Goal: Task Accomplishment & Management: Manage account settings

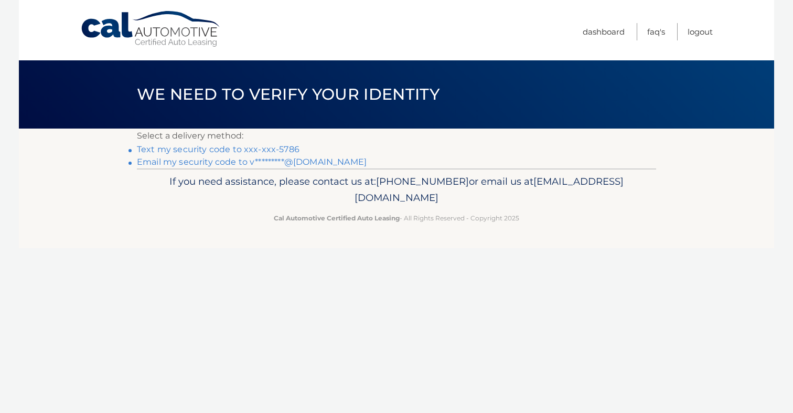
click at [257, 150] on link "Text my security code to xxx-xxx-5786" at bounding box center [218, 149] width 163 height 10
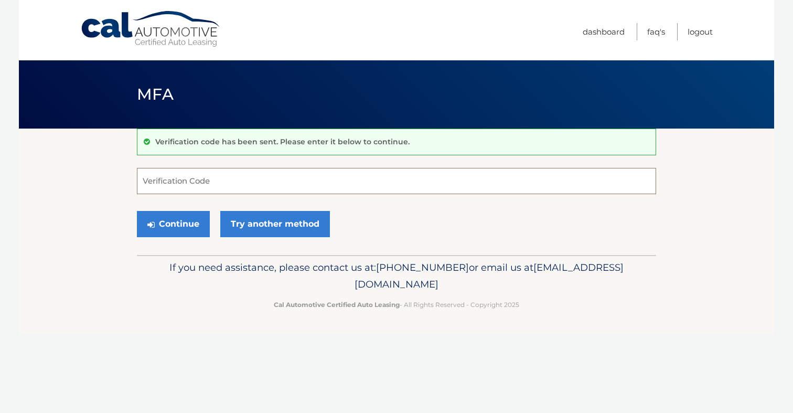
click at [307, 170] on input "Verification Code" at bounding box center [396, 181] width 519 height 26
type input "540749"
click at [137, 211] on button "Continue" at bounding box center [173, 224] width 73 height 26
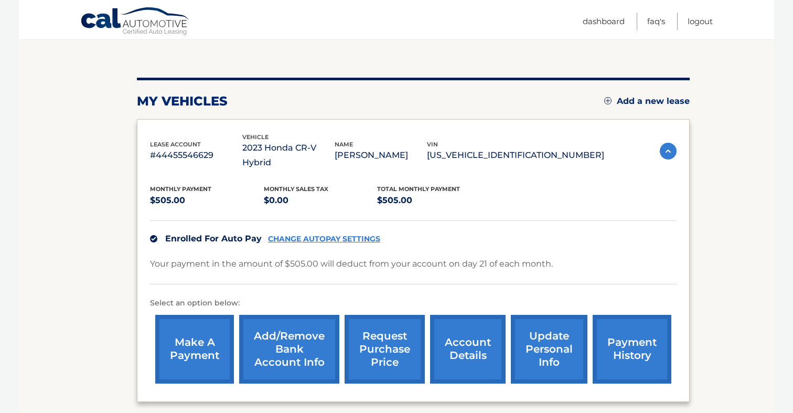
scroll to position [133, 0]
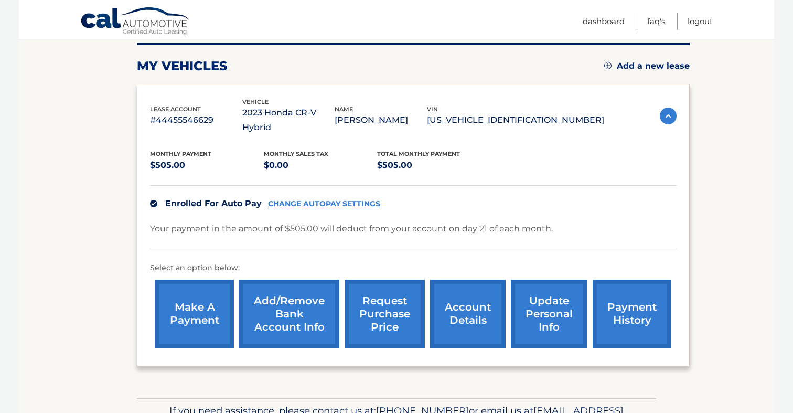
click at [303, 199] on link "CHANGE AUTOPAY SETTINGS" at bounding box center [324, 203] width 112 height 9
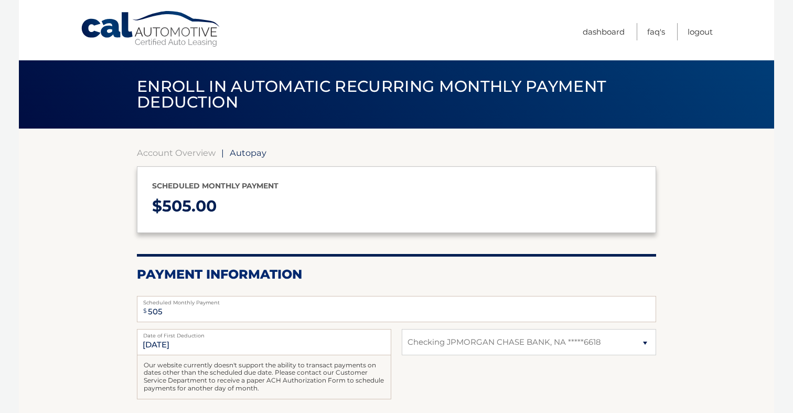
select select "OTgzNTQzNGMtYTdiZS00NDhjLWEzNTMtYmI1MjllNmRjNTg4"
click at [180, 150] on link "Account Overview" at bounding box center [176, 152] width 79 height 10
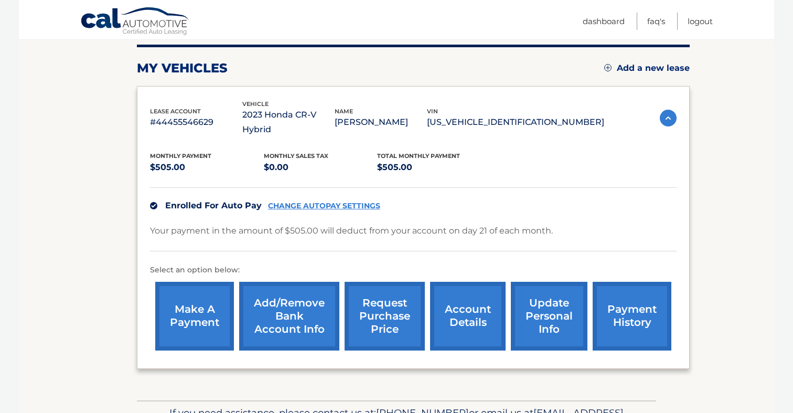
scroll to position [146, 0]
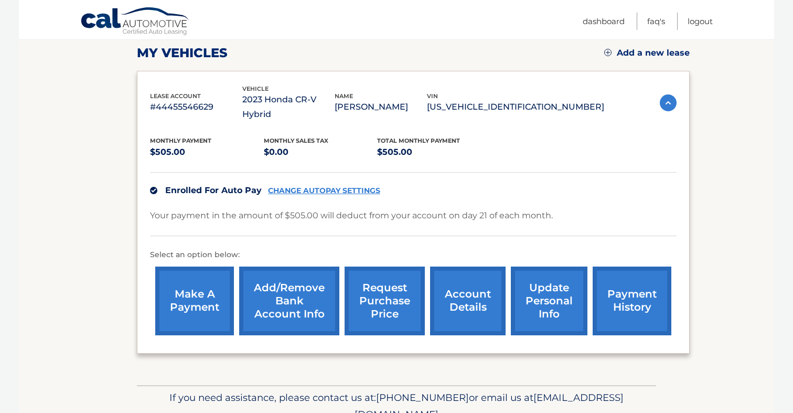
click at [478, 308] on link "account details" at bounding box center [468, 300] width 76 height 69
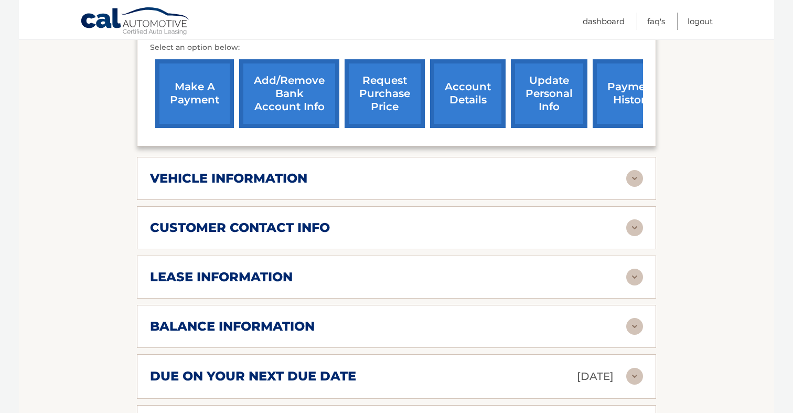
scroll to position [435, 0]
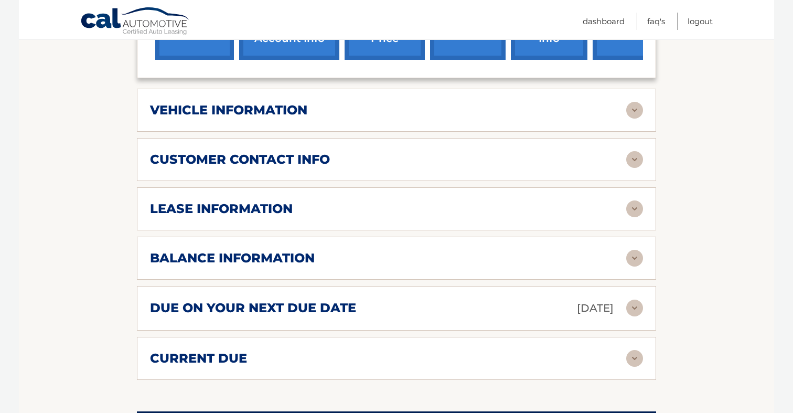
click at [475, 299] on div "due on your next due date [DATE]" at bounding box center [388, 308] width 476 height 18
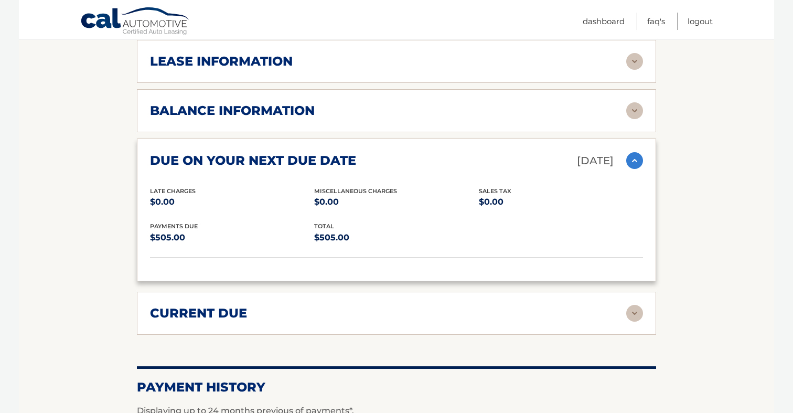
scroll to position [583, 0]
click at [459, 308] on div "current due Late Charges $0.00 Miscelleneous Charges* $0.00 Sales Tax $0.00 pay…" at bounding box center [396, 312] width 519 height 43
click at [630, 304] on img at bounding box center [634, 312] width 17 height 17
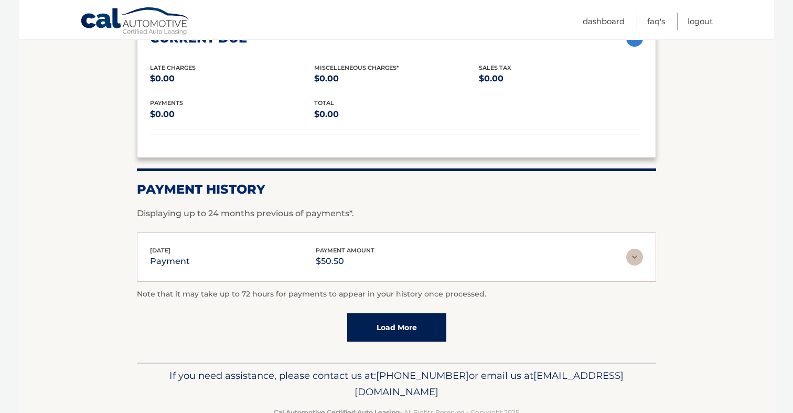
scroll to position [850, 0]
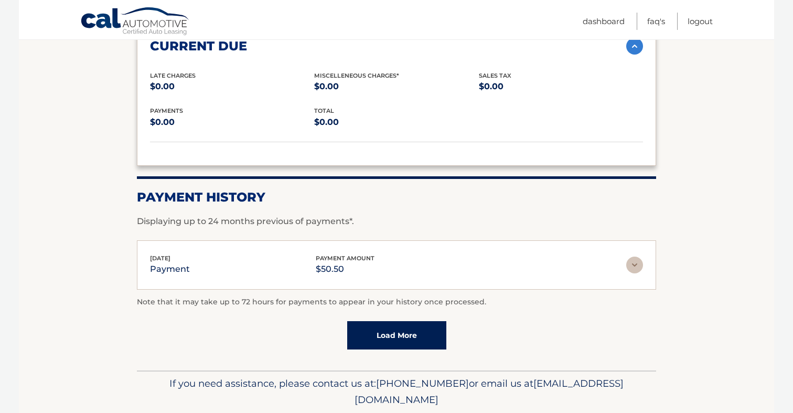
click at [476, 253] on div "[DATE] payment payment amount $50.50" at bounding box center [388, 265] width 476 height 24
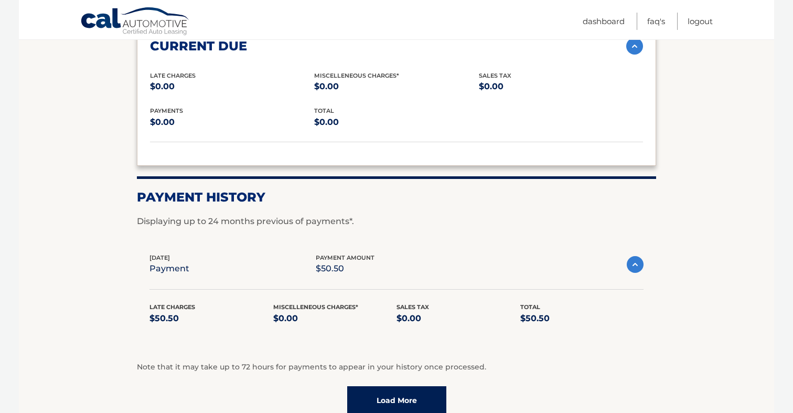
click at [476, 253] on div "[DATE] payment payment amount $50.50" at bounding box center [387, 265] width 477 height 24
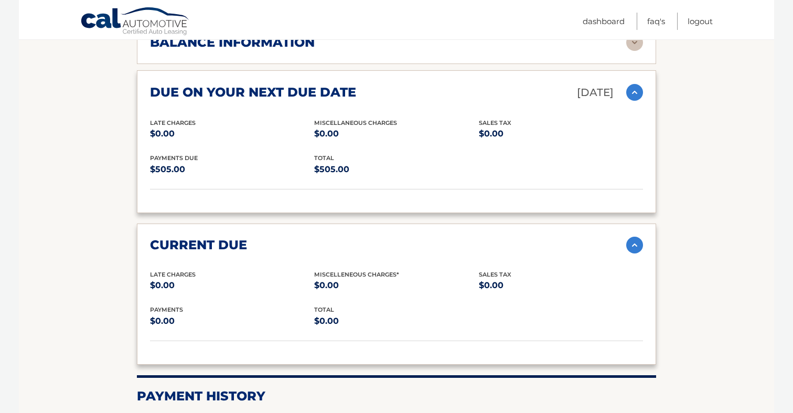
scroll to position [634, 0]
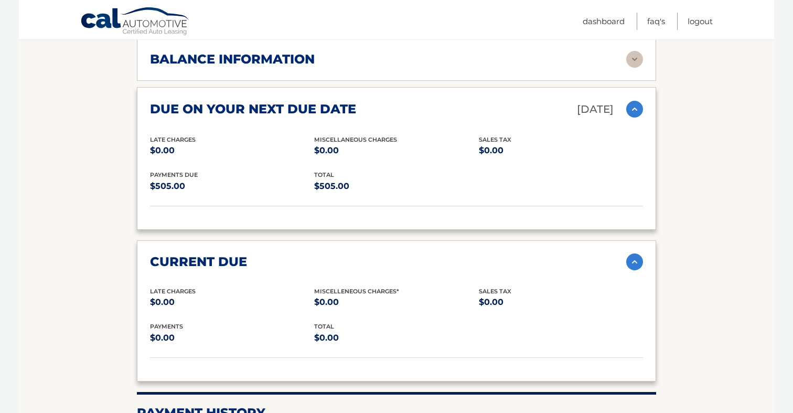
click at [476, 254] on div "current due" at bounding box center [388, 262] width 476 height 16
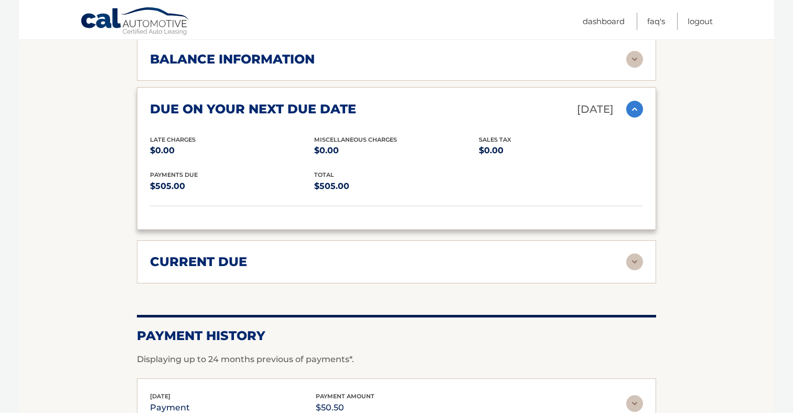
click at [476, 254] on div "current due" at bounding box center [388, 262] width 476 height 16
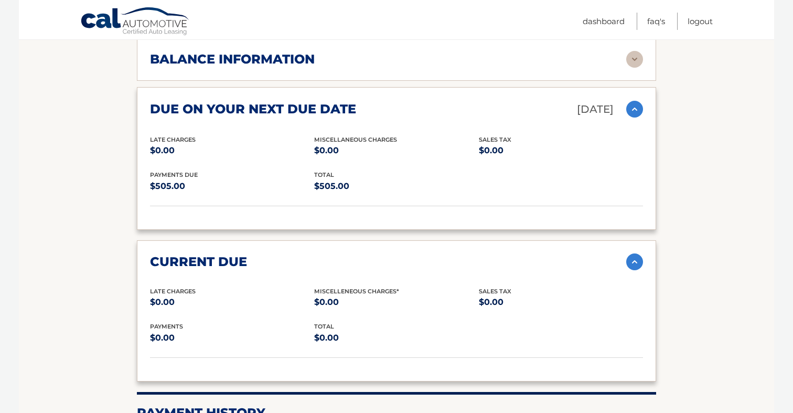
click at [476, 254] on div "current due" at bounding box center [388, 262] width 476 height 16
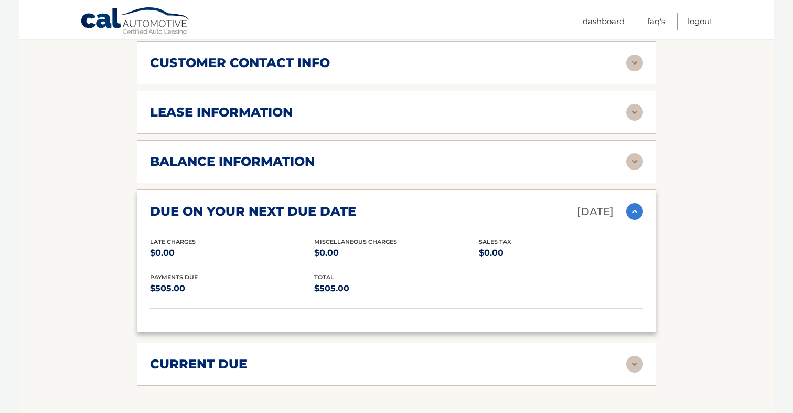
scroll to position [451, 0]
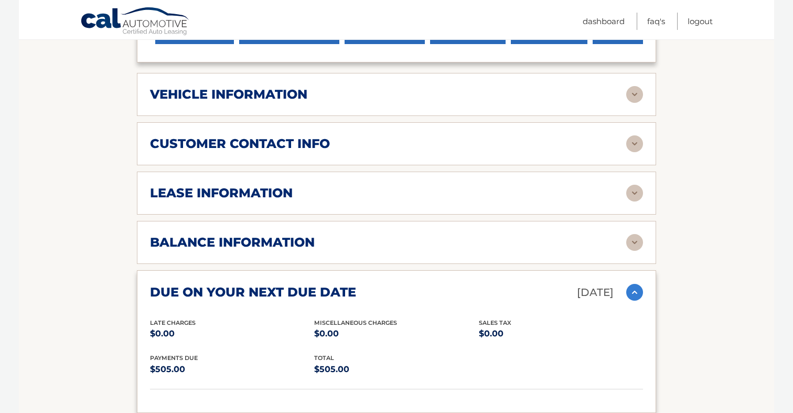
click at [482, 234] on div "balance information" at bounding box center [388, 242] width 476 height 16
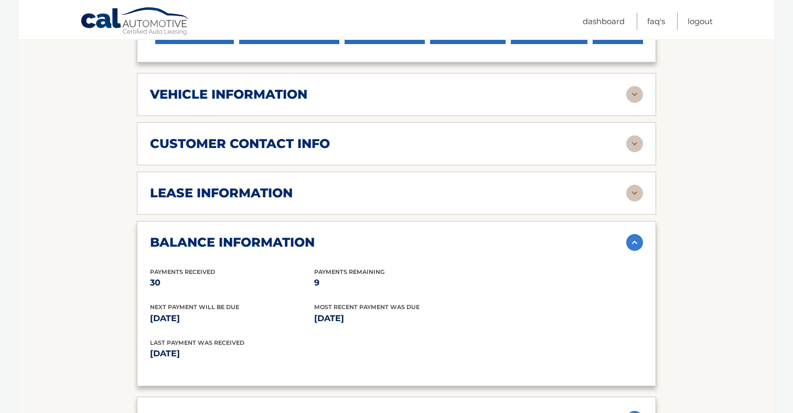
click at [482, 234] on div "balance information" at bounding box center [388, 242] width 476 height 16
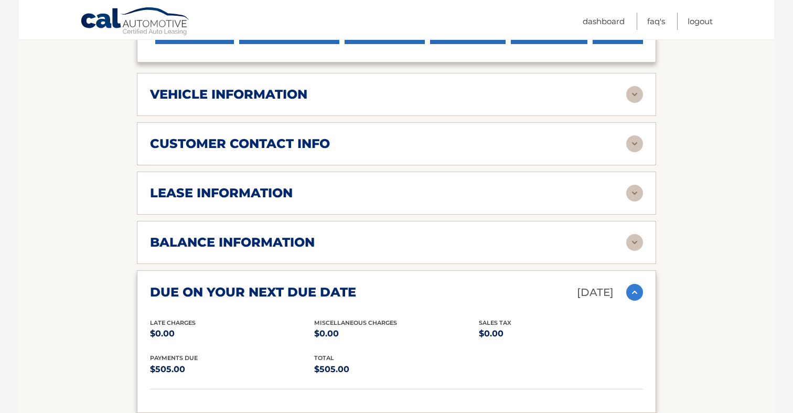
click at [468, 171] on div "lease information Contract Start Date [DATE] Term 39 Maturity Date [DATE] Start…" at bounding box center [396, 192] width 519 height 43
click at [457, 187] on div "lease information Contract Start Date [DATE] Term 39 Maturity Date [DATE] Start…" at bounding box center [396, 192] width 519 height 43
click at [423, 187] on div "lease information Contract Start Date [DATE] Term 39 Maturity Date [DATE] Start…" at bounding box center [396, 192] width 519 height 43
click at [639, 185] on img at bounding box center [634, 193] width 17 height 17
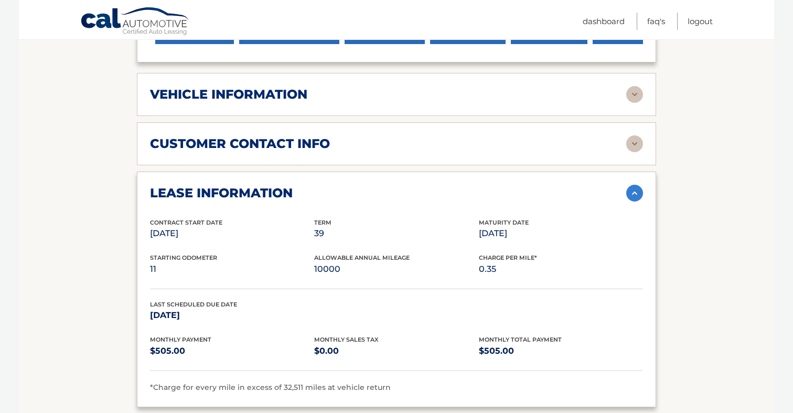
click at [639, 185] on img at bounding box center [634, 193] width 17 height 17
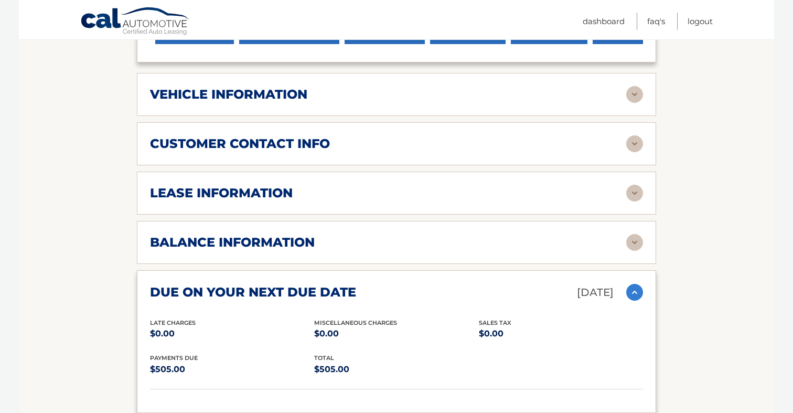
click at [642, 135] on img at bounding box center [634, 143] width 17 height 17
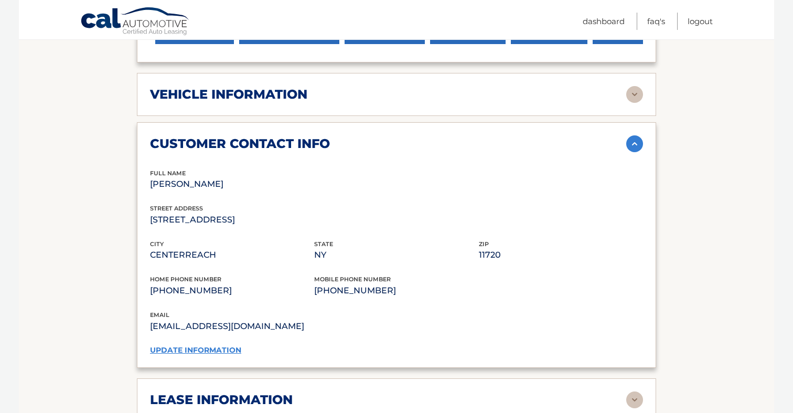
click at [642, 135] on img at bounding box center [634, 143] width 17 height 17
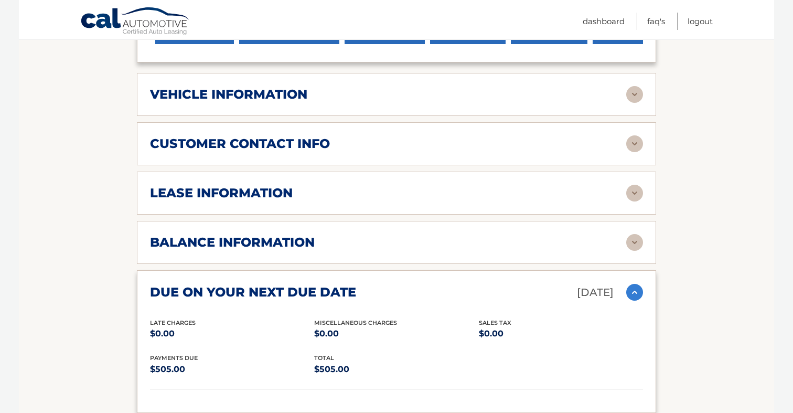
click at [635, 86] on img at bounding box center [634, 94] width 17 height 17
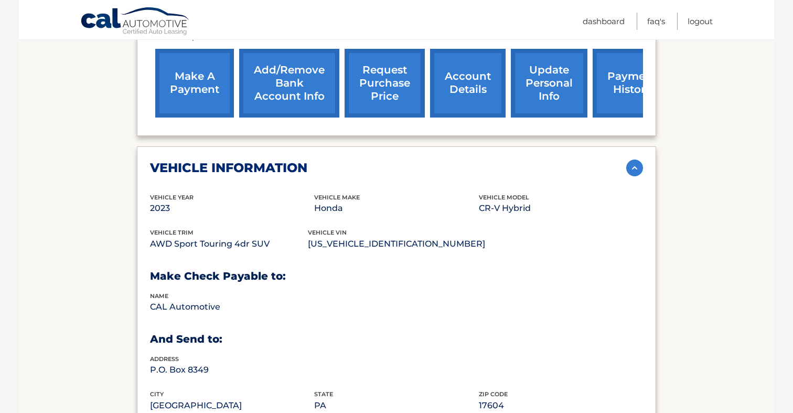
scroll to position [338, 0]
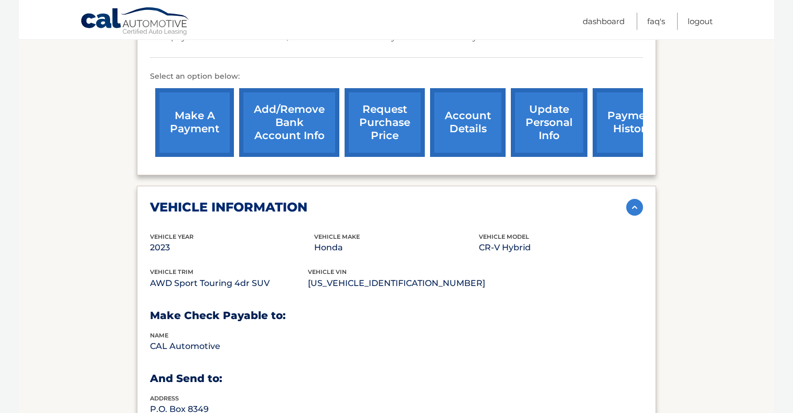
click at [294, 129] on link "Add/Remove bank account info" at bounding box center [289, 122] width 100 height 69
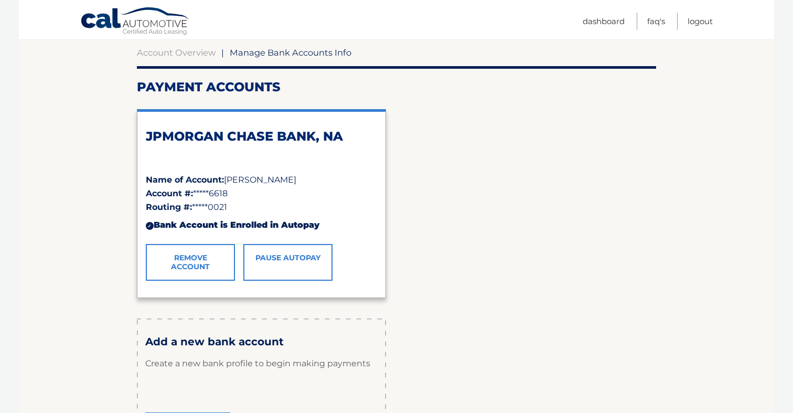
scroll to position [158, 0]
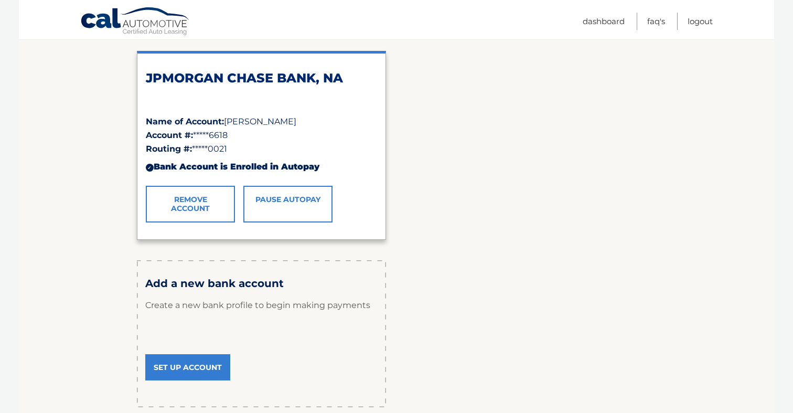
click at [300, 210] on link "Pause AutoPay" at bounding box center [287, 204] width 89 height 37
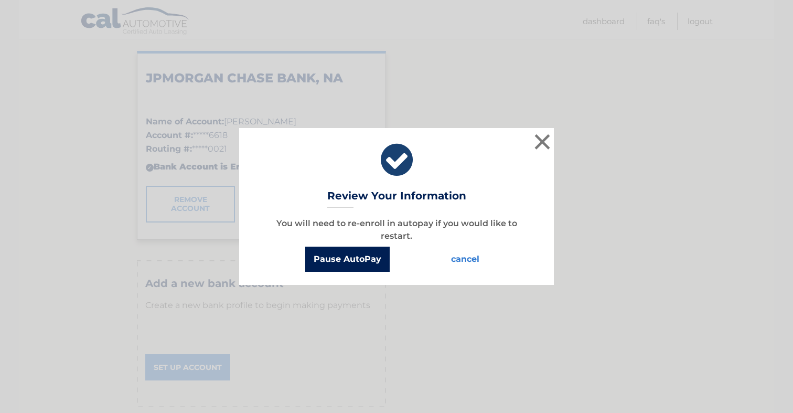
click at [351, 259] on button "Pause AutoPay" at bounding box center [347, 258] width 84 height 25
click at [358, 259] on button "Pause AutoPay" at bounding box center [347, 258] width 84 height 25
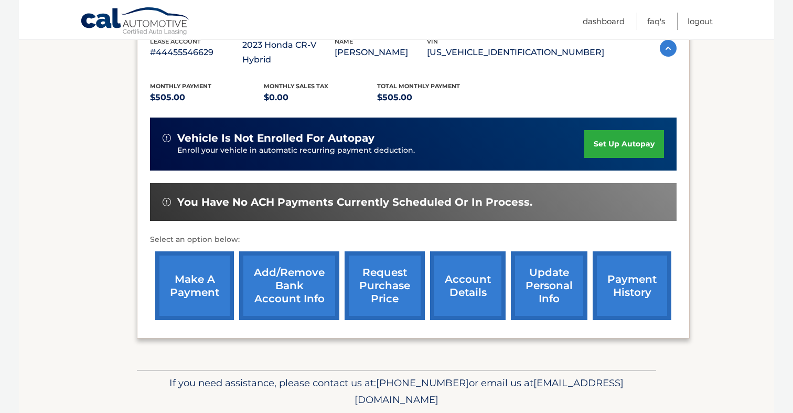
scroll to position [211, 0]
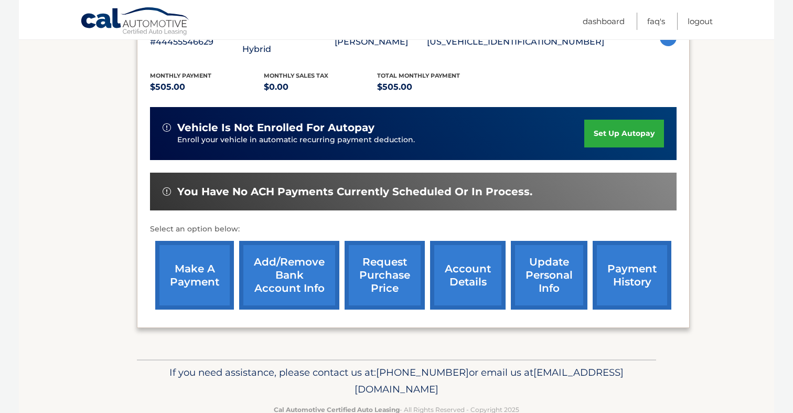
click at [617, 282] on link "payment history" at bounding box center [632, 275] width 79 height 69
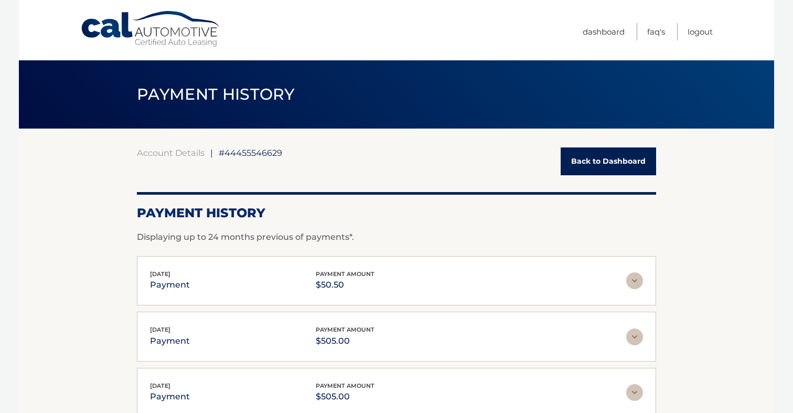
click at [621, 159] on link "Back to Dashboard" at bounding box center [608, 161] width 95 height 28
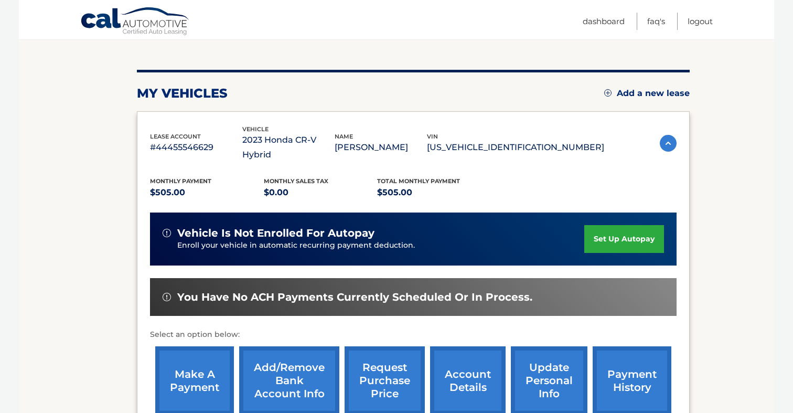
scroll to position [151, 0]
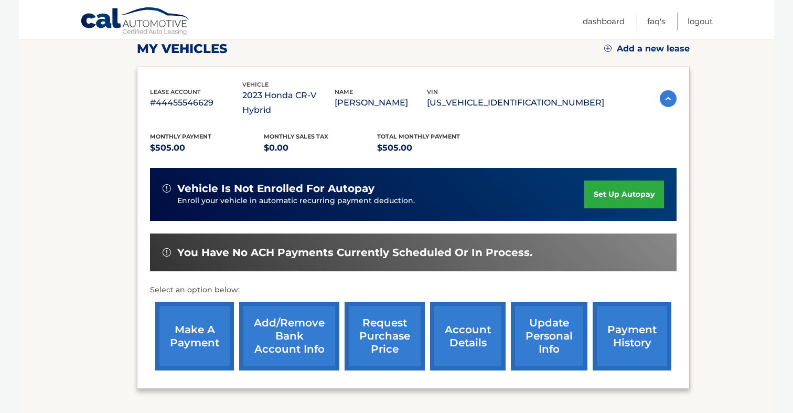
click at [182, 304] on link "make a payment" at bounding box center [194, 336] width 79 height 69
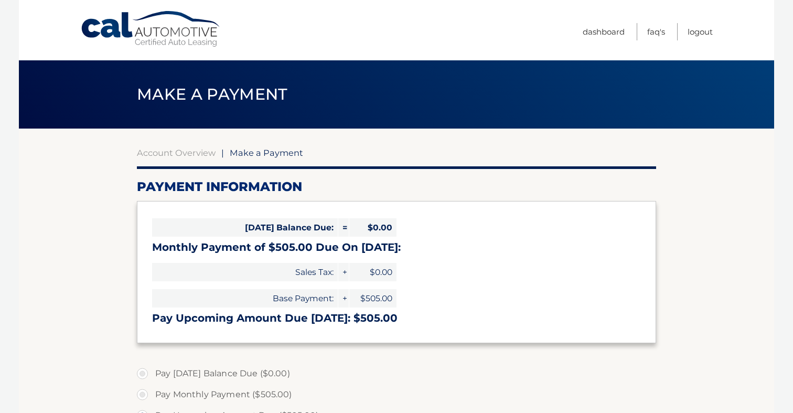
select select "OTgzNTQzNGMtYTdiZS00NDhjLWEzNTMtYmI1MjllNmRjNTg4"
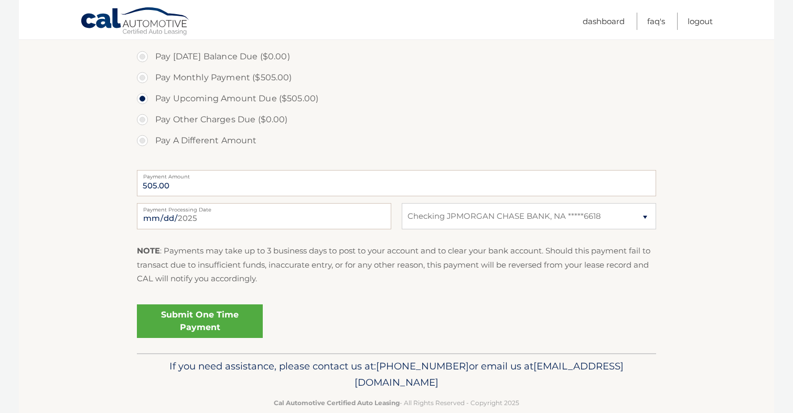
scroll to position [337, 0]
